Goal: Task Accomplishment & Management: Manage account settings

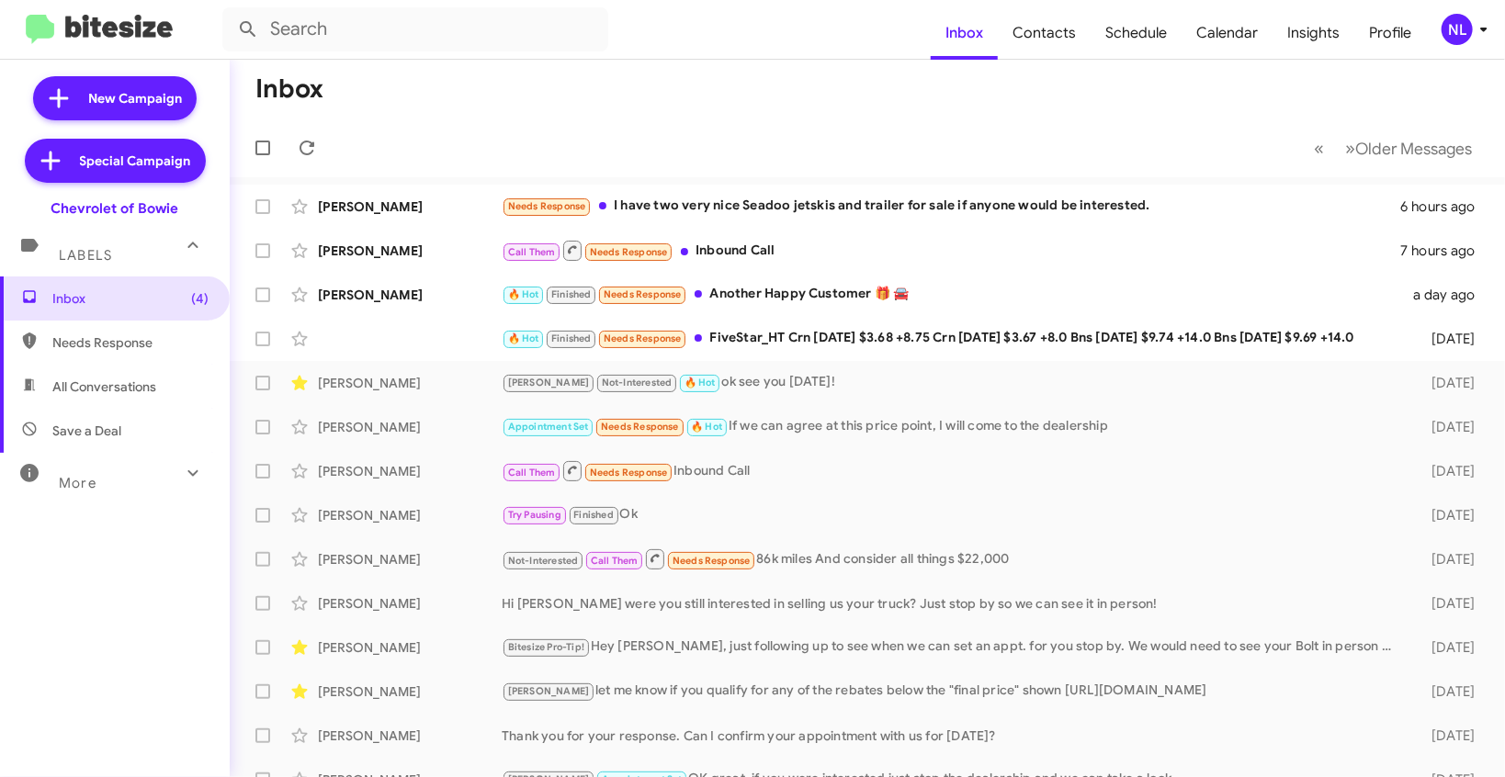
click at [1465, 33] on div "NL" at bounding box center [1456, 29] width 31 height 31
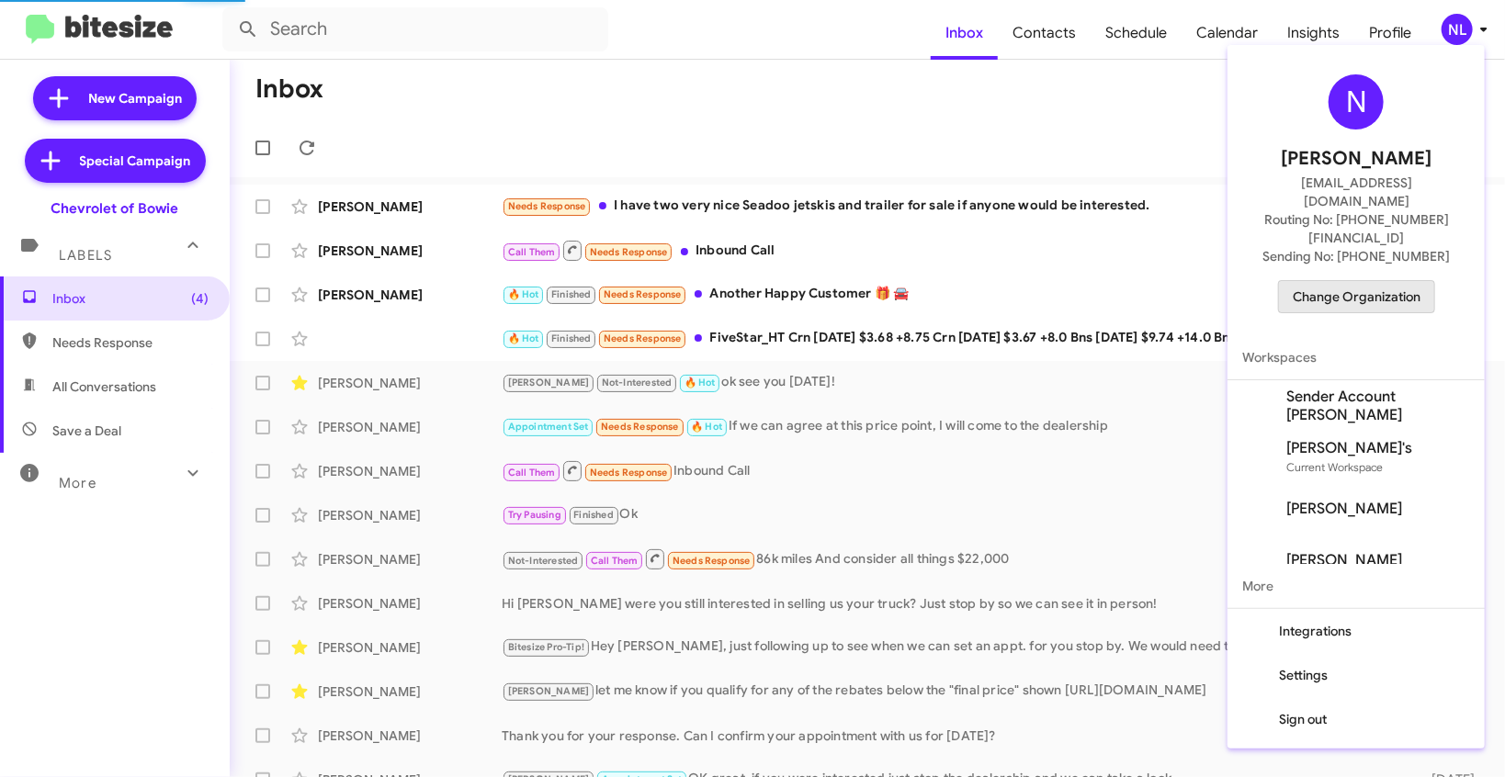
click at [1388, 281] on span "Change Organization" at bounding box center [1356, 296] width 128 height 31
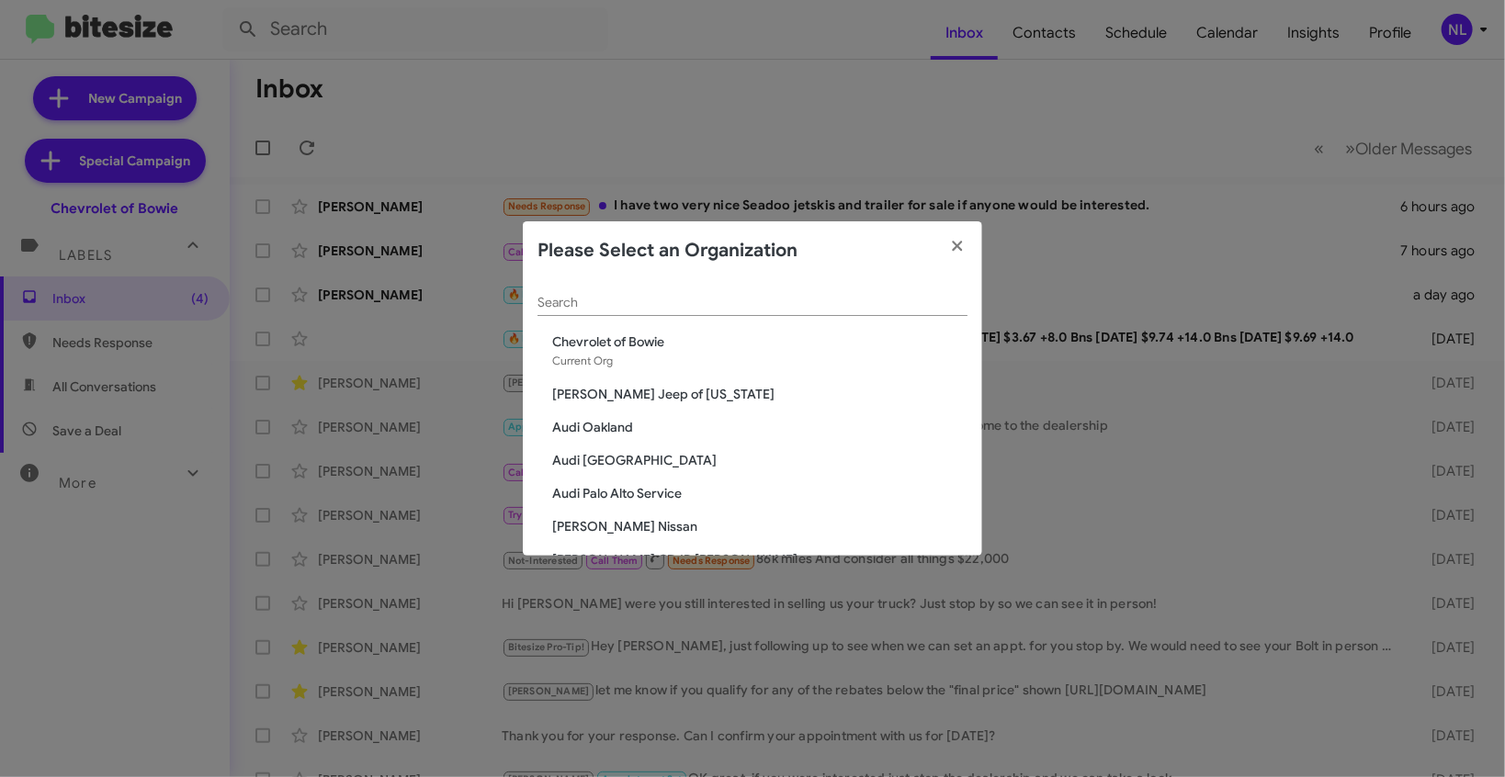
click at [830, 304] on input "Search" at bounding box center [752, 303] width 430 height 15
paste input "SERVICE: Chevrolet Baltimore"
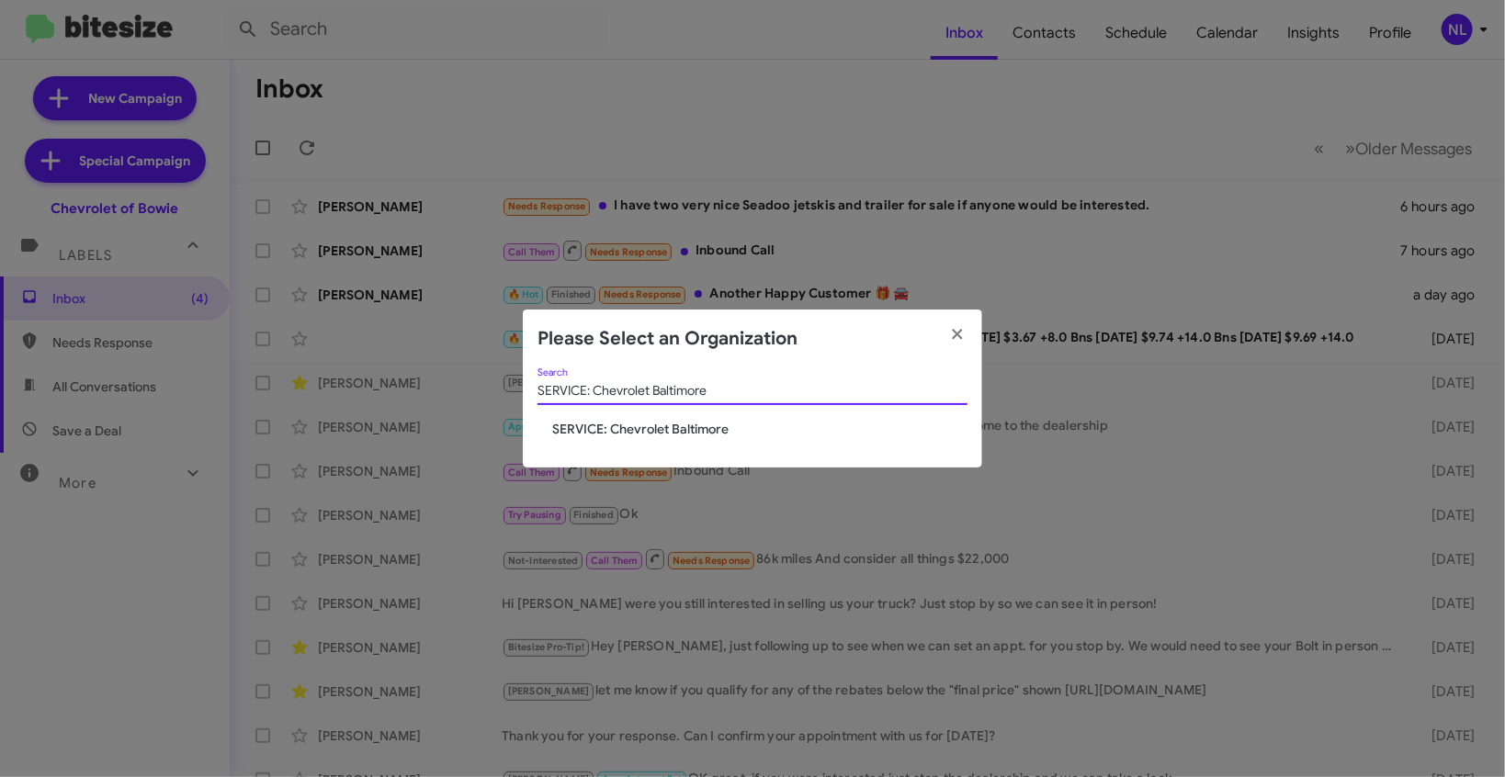
type input "SERVICE: Chevrolet Baltimore"
click at [643, 432] on span "SERVICE: Chevrolet Baltimore" at bounding box center [759, 429] width 415 height 18
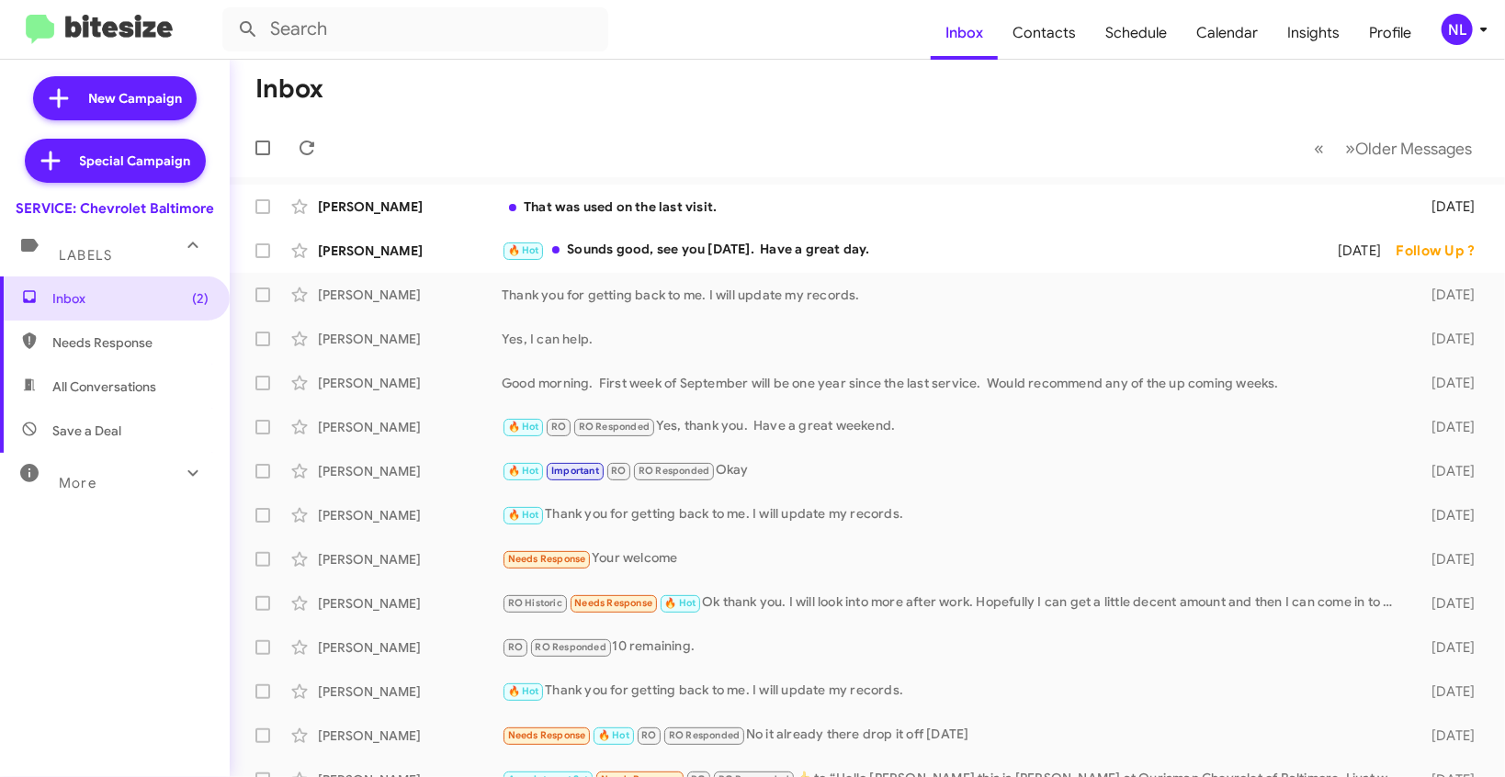
click at [1457, 24] on div "NL" at bounding box center [1456, 29] width 31 height 31
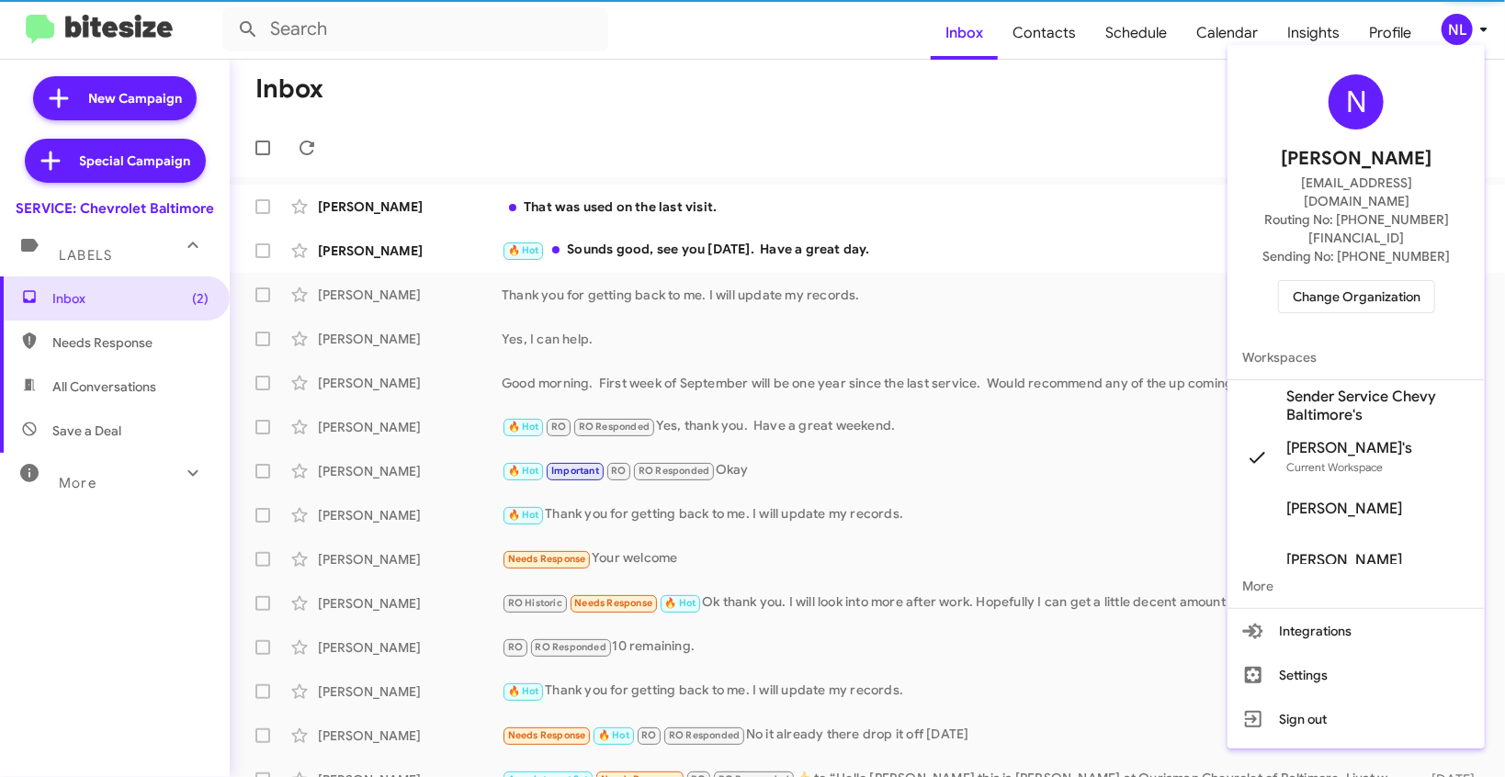
click at [1325, 388] on span "Sender Service Chevy Baltimore's" at bounding box center [1355, 405] width 257 height 51
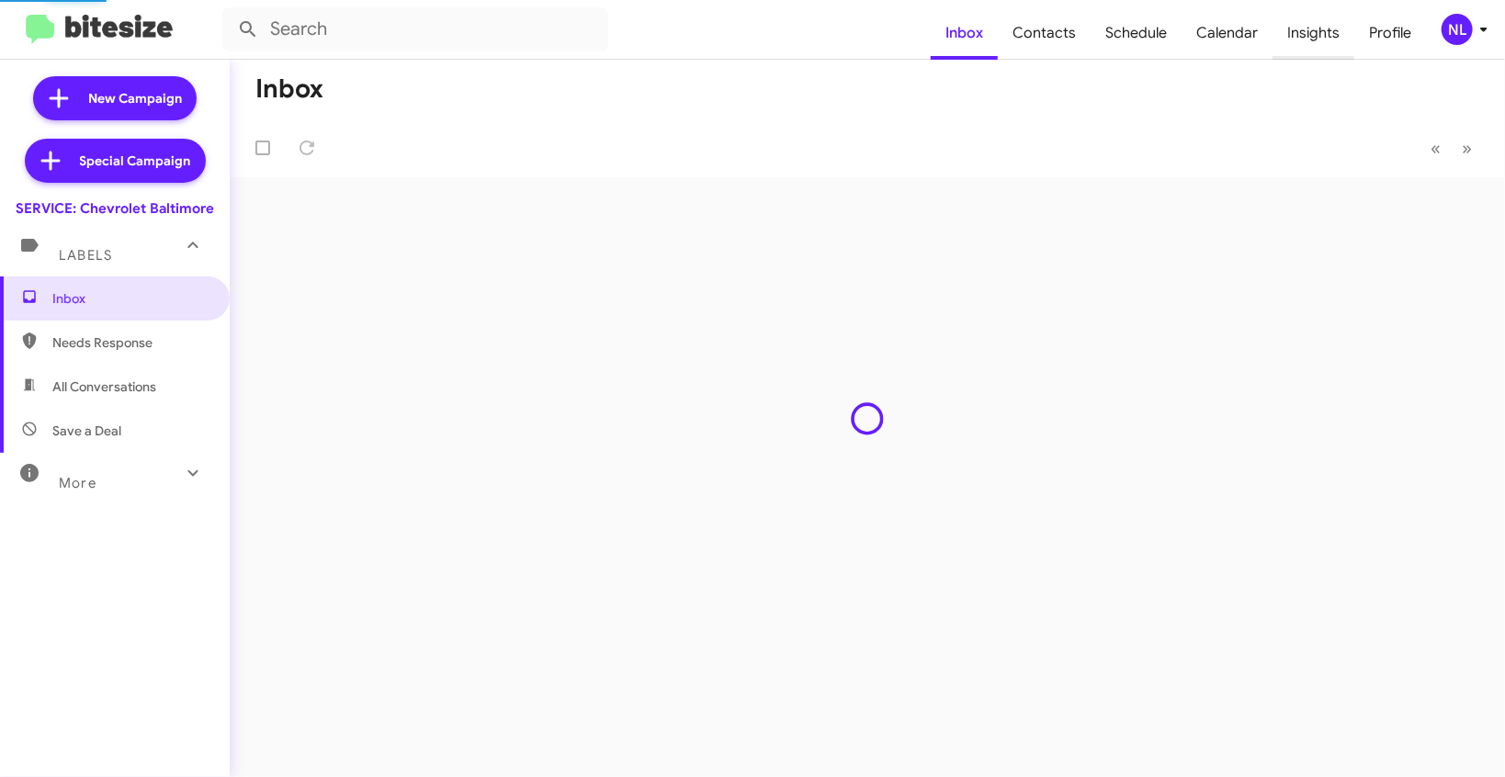
click at [1315, 37] on span "Insights" at bounding box center [1313, 32] width 82 height 53
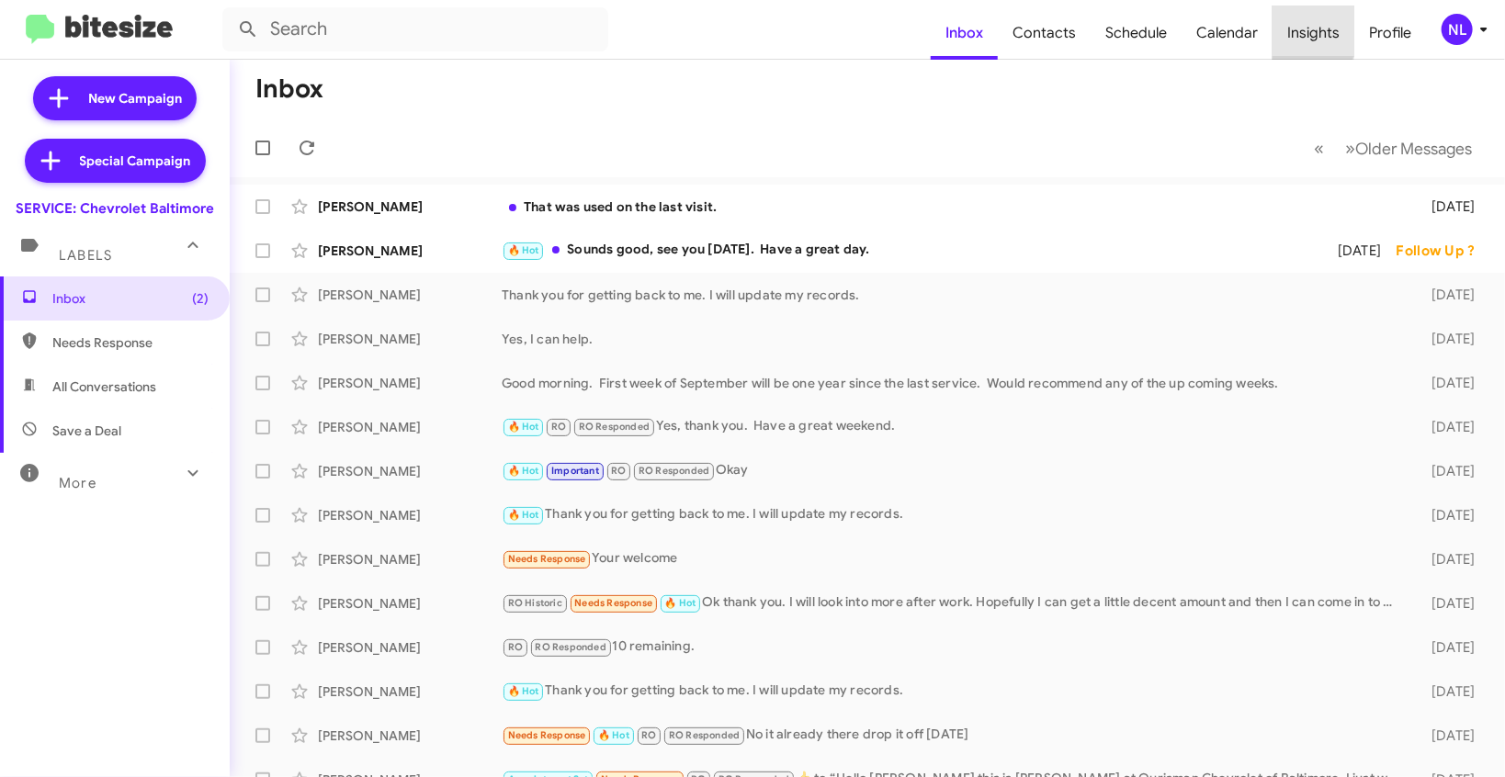
click at [1288, 28] on span "Insights" at bounding box center [1313, 32] width 82 height 53
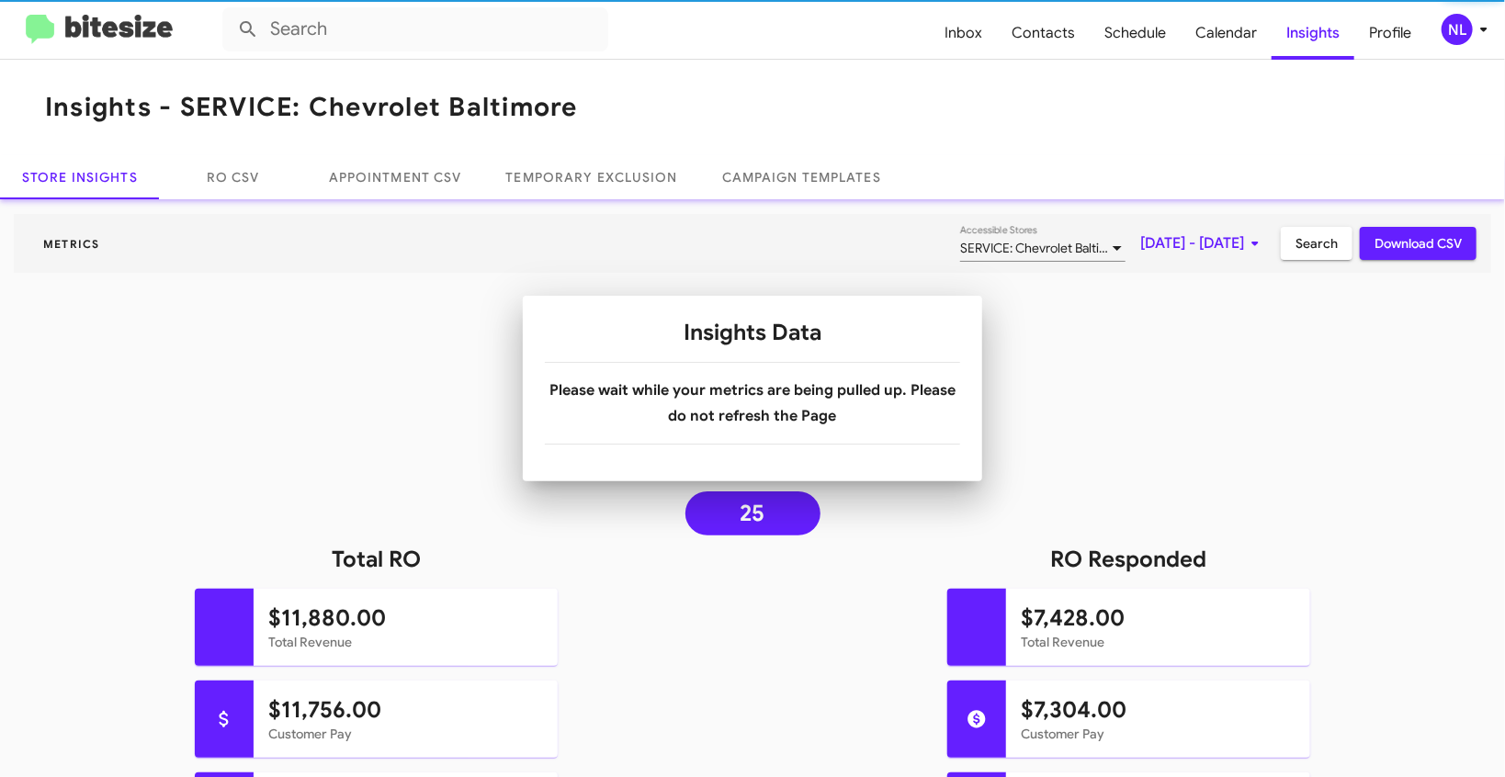
click at [626, 112] on mat-toolbar "Insights - SERVICE: Chevrolet Baltimore" at bounding box center [752, 108] width 1505 height 96
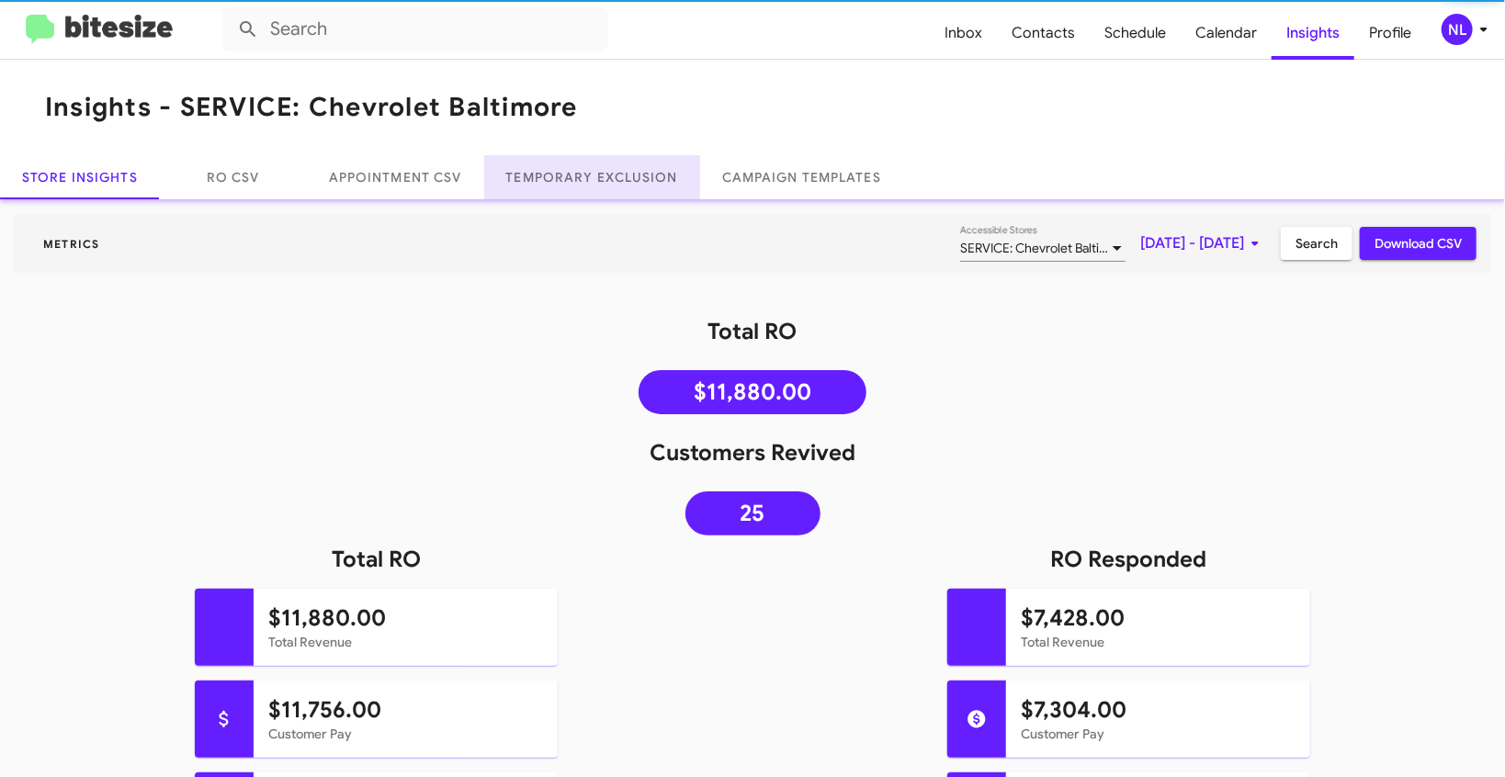
click at [599, 174] on link "Temporary Exclusion" at bounding box center [592, 177] width 216 height 44
